Goal: Information Seeking & Learning: Learn about a topic

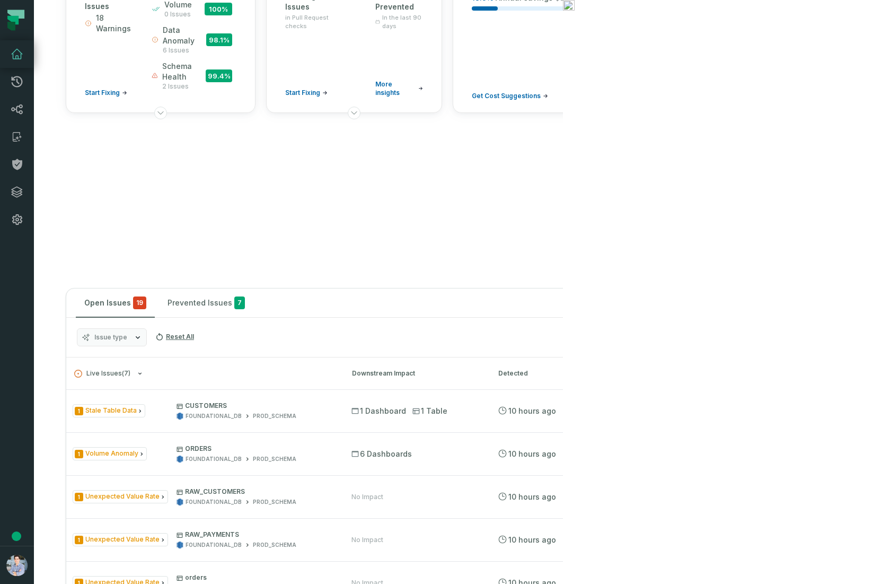
scroll to position [112, 0]
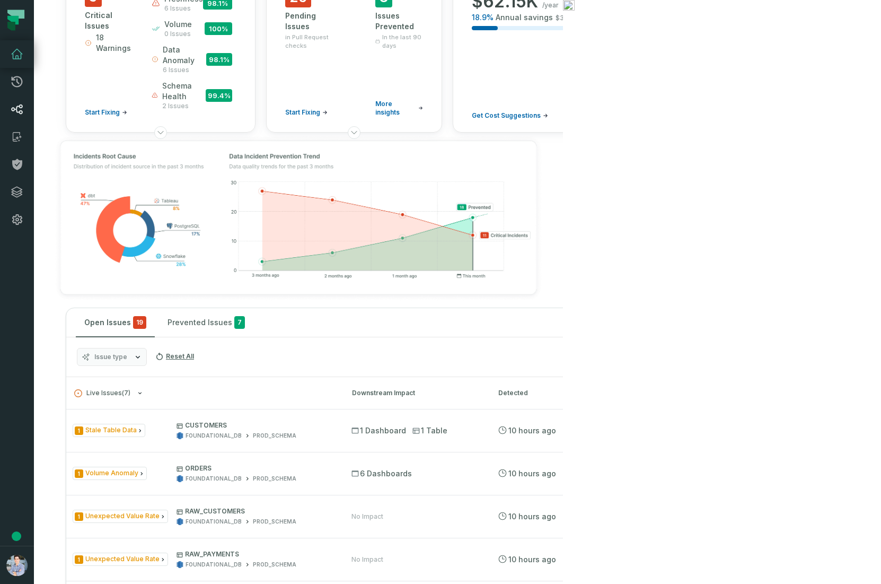
click at [15, 106] on icon at bounding box center [17, 109] width 13 height 13
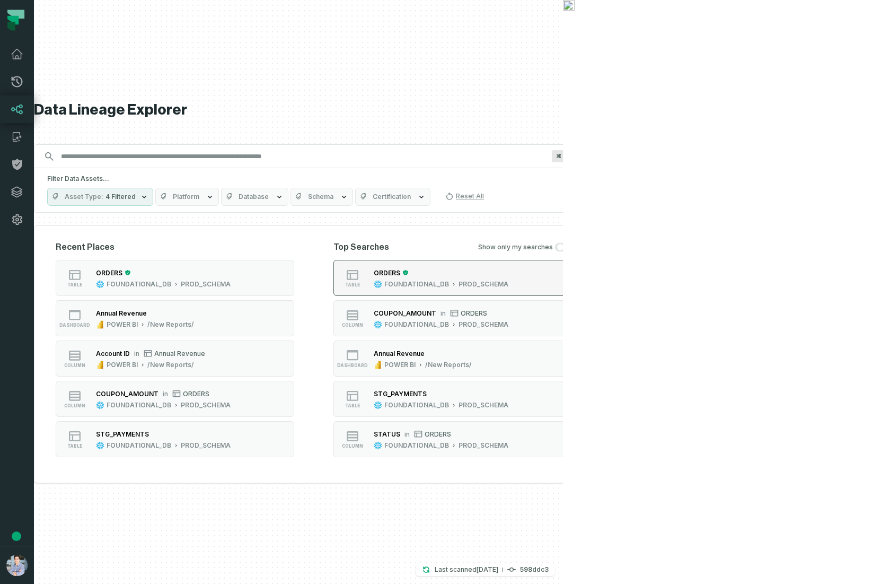
click at [400, 274] on div "ORDERS" at bounding box center [387, 273] width 27 height 8
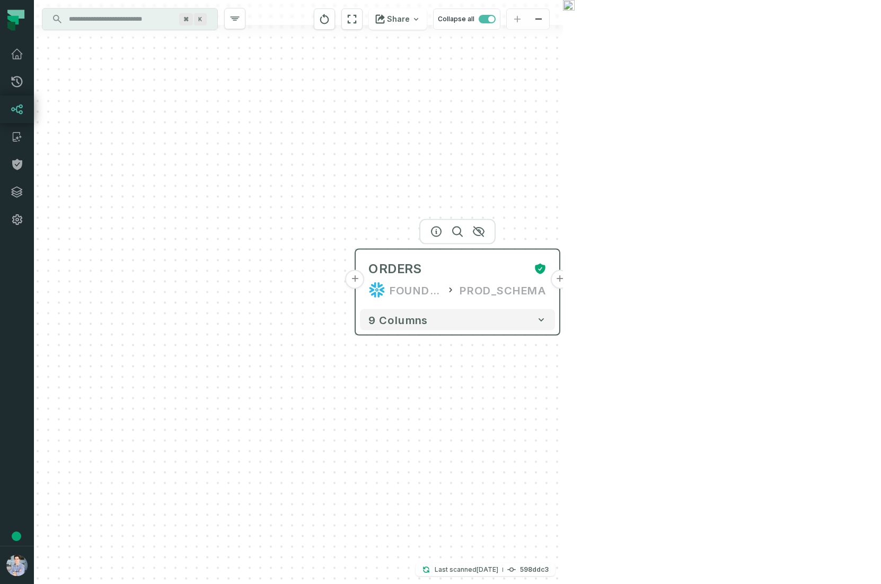
click at [558, 283] on button "+" at bounding box center [559, 279] width 19 height 19
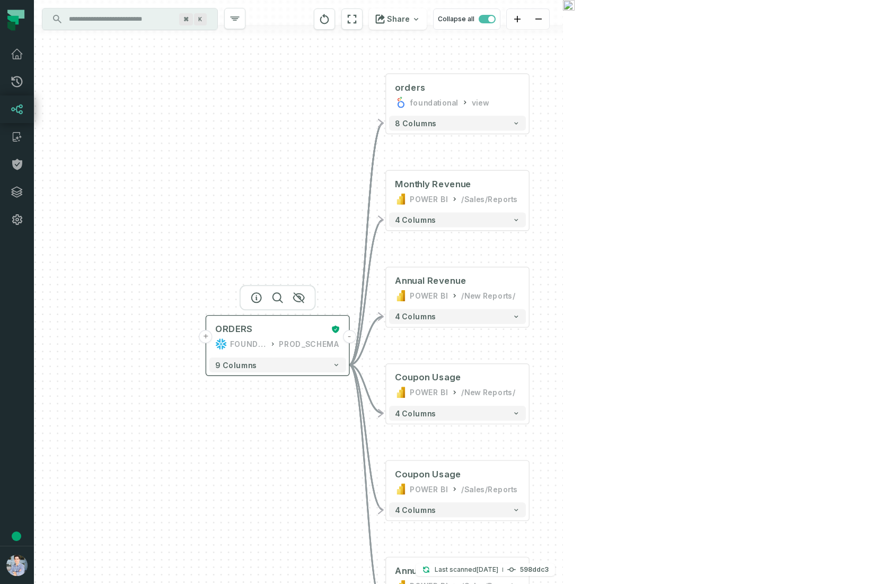
click at [200, 339] on button "+" at bounding box center [205, 336] width 13 height 13
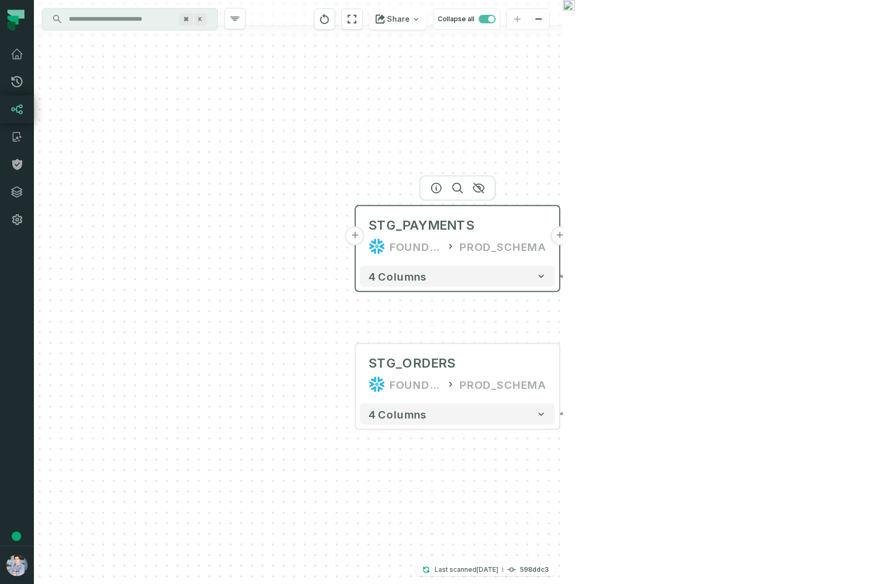
click at [354, 236] on button "+" at bounding box center [355, 235] width 19 height 19
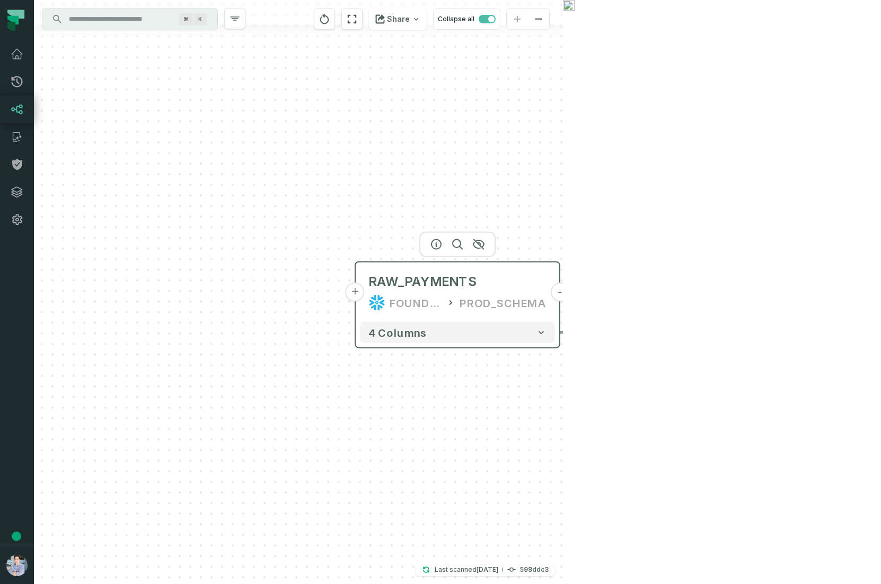
click at [355, 297] on button "+" at bounding box center [355, 292] width 19 height 19
click at [358, 294] on button "+" at bounding box center [355, 292] width 19 height 19
click at [353, 293] on button "+" at bounding box center [355, 292] width 19 height 19
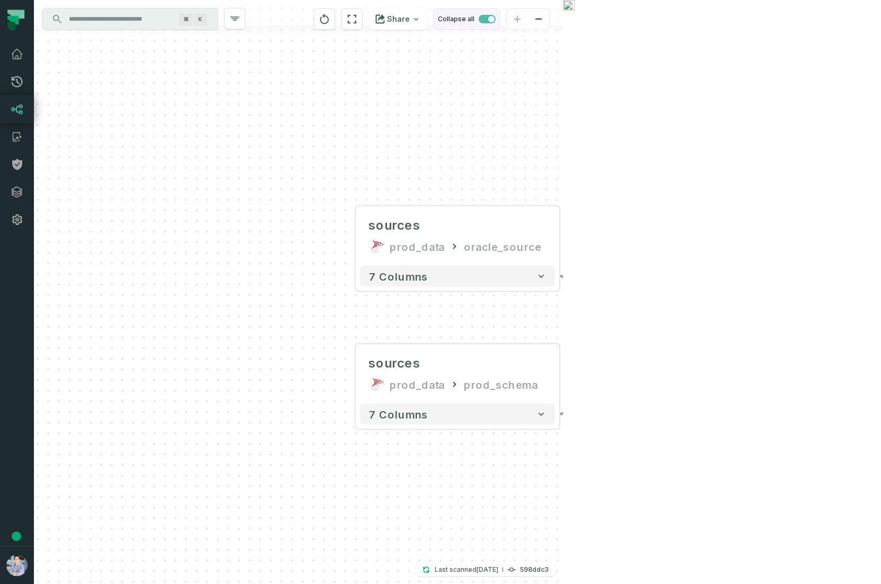
click at [496, 16] on span "button" at bounding box center [487, 19] width 17 height 8
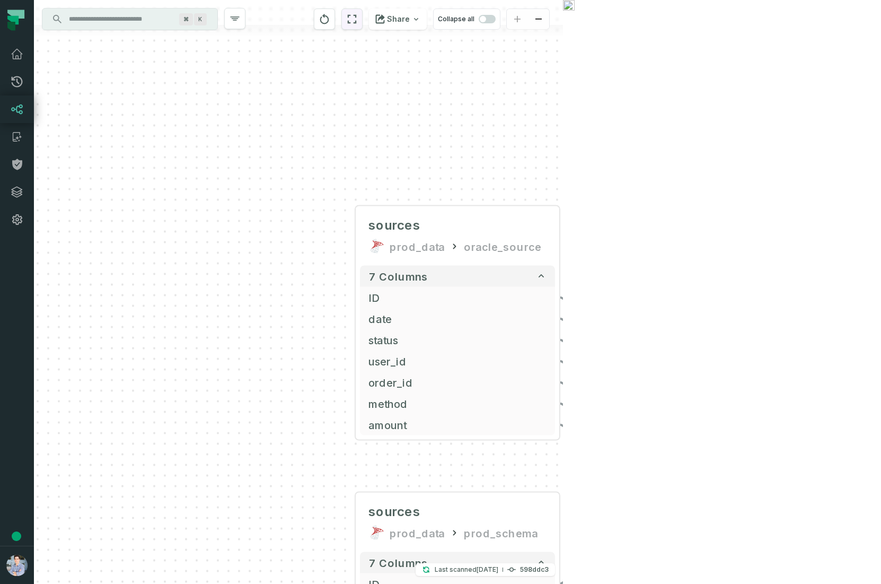
click at [358, 21] on icon "reset" at bounding box center [352, 19] width 12 height 13
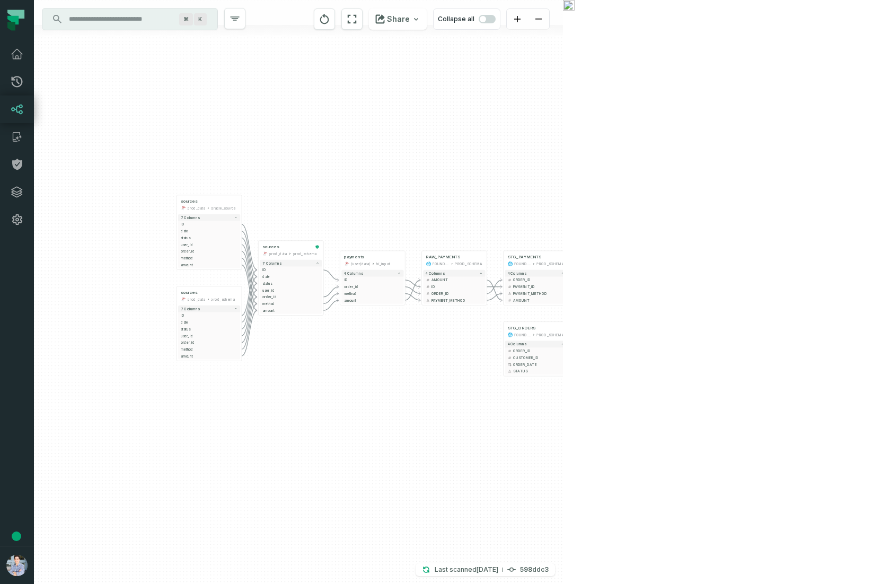
drag, startPoint x: 496, startPoint y: 200, endPoint x: 490, endPoint y: 215, distance: 16.6
click at [490, 215] on div "sources prod_data oracle_source - 7 columns ID - date - status - user_id - orde…" at bounding box center [298, 292] width 529 height 584
click at [591, 262] on icon "button" at bounding box center [593, 258] width 13 height 13
